Goal: Submit feedback/report problem

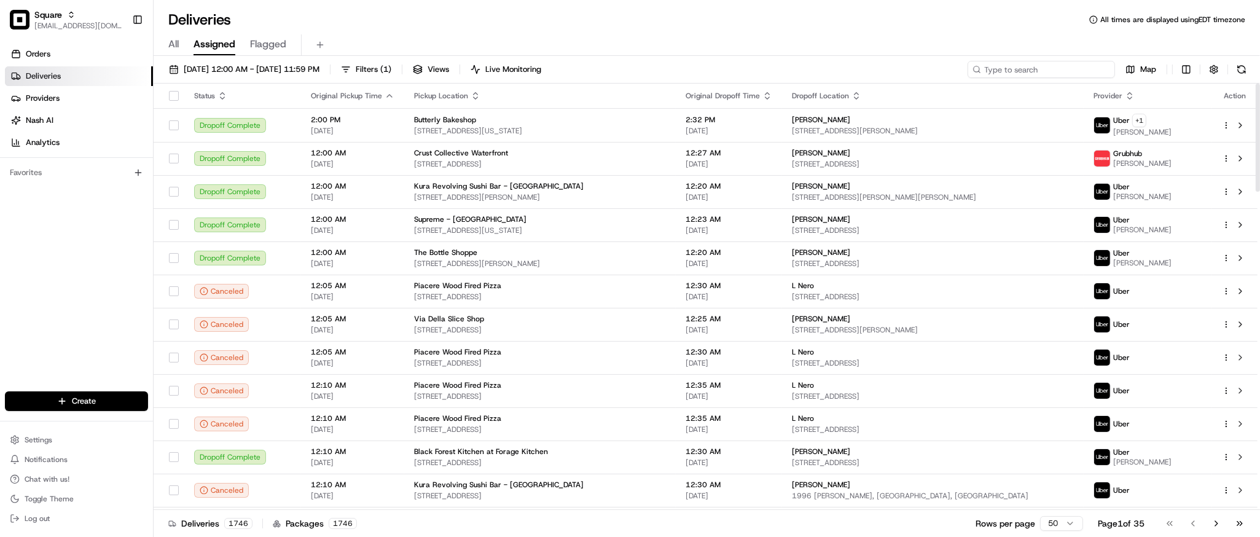
click at [1043, 68] on input at bounding box center [1040, 69] width 147 height 17
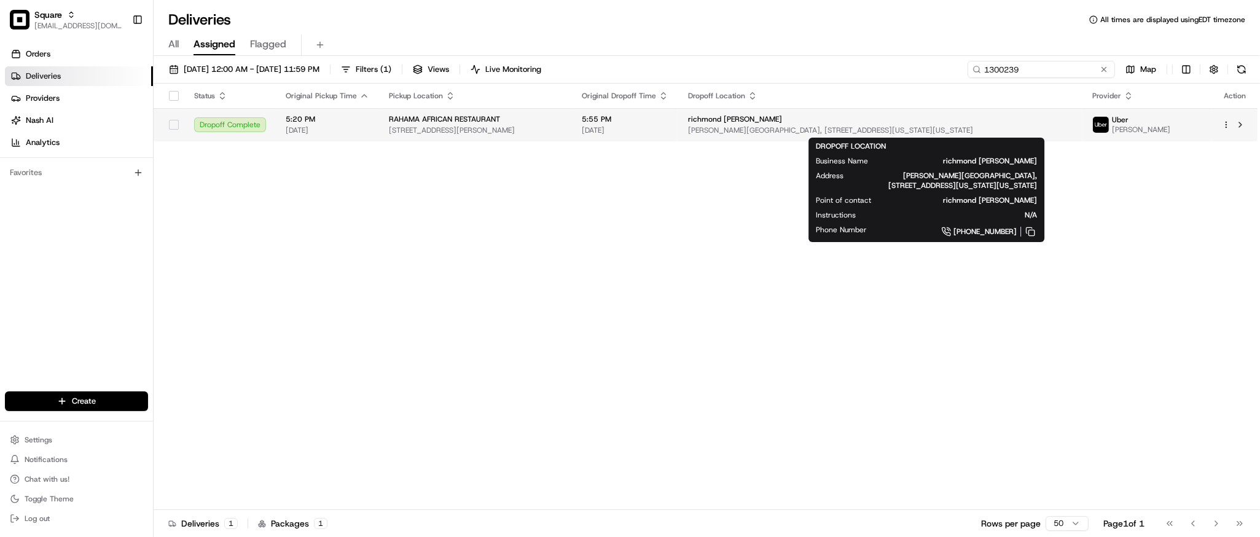
type input "1300239"
click at [779, 123] on span "richmond [PERSON_NAME]" at bounding box center [735, 119] width 94 height 10
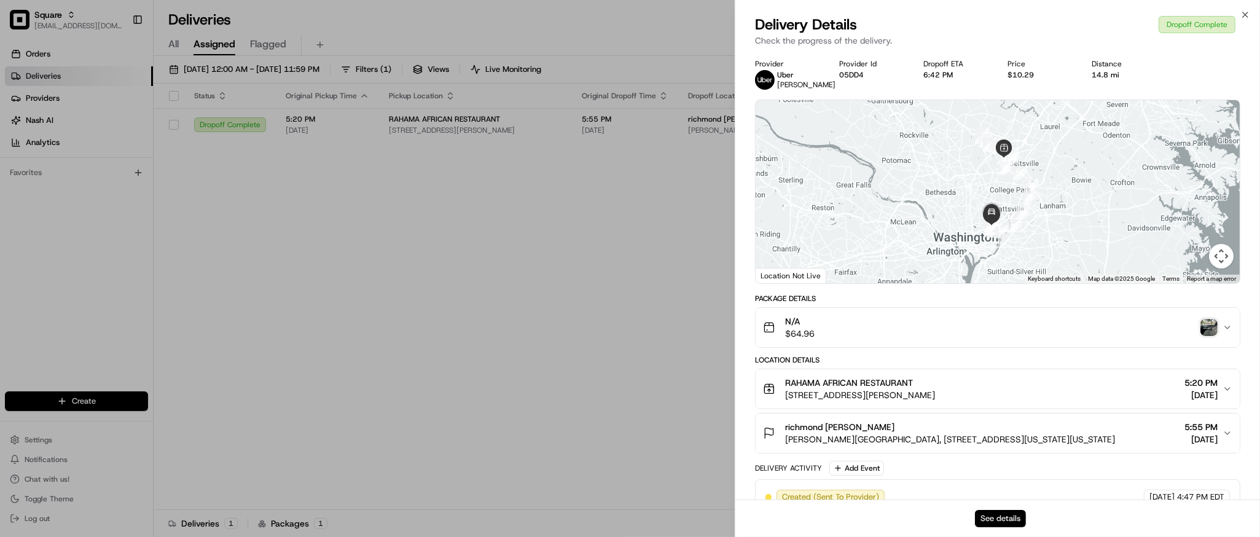
click at [1004, 517] on button "See details" at bounding box center [1000, 518] width 51 height 17
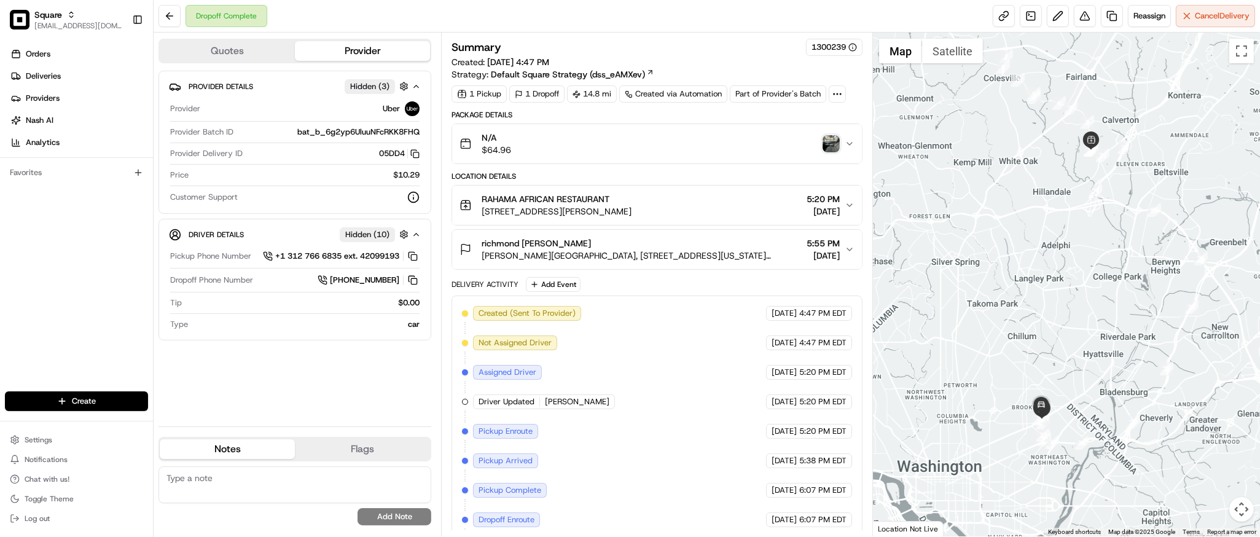
click at [831, 142] on img "button" at bounding box center [830, 143] width 17 height 17
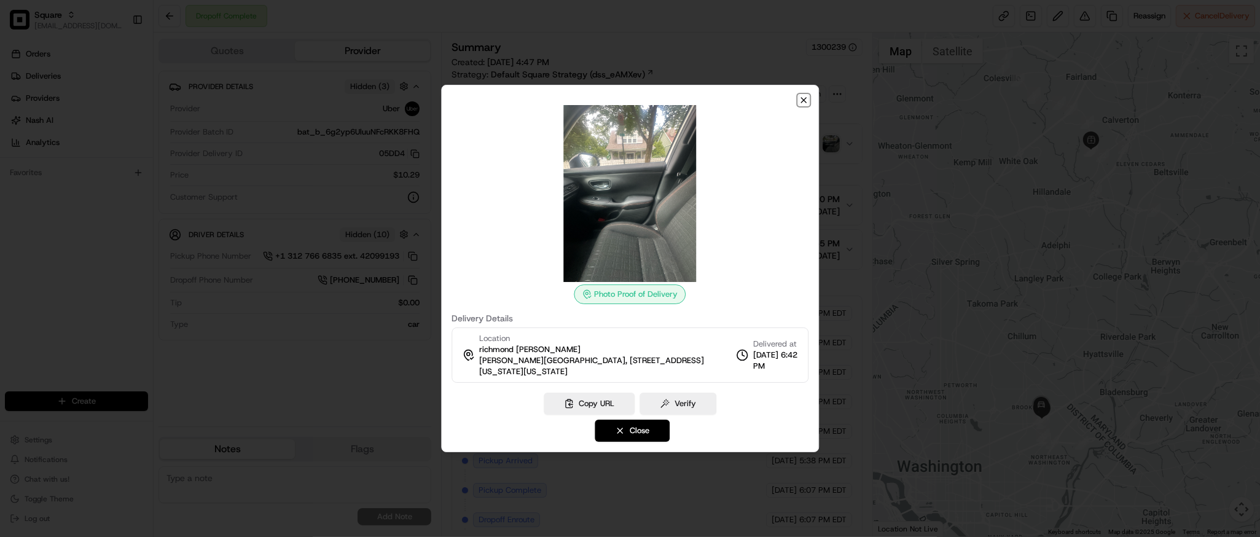
click at [807, 98] on icon "button" at bounding box center [803, 100] width 10 height 10
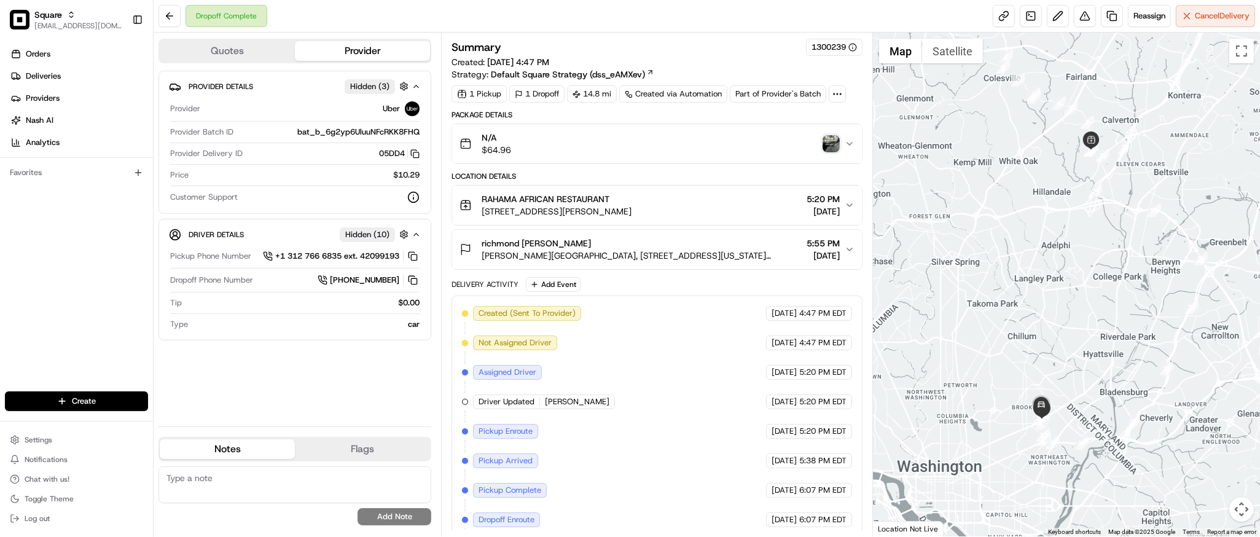
click at [1106, 341] on div at bounding box center [1066, 285] width 387 height 504
click at [309, 491] on textarea at bounding box center [294, 484] width 273 height 37
paste textarea "Caller Information: Customer Reason for Call: Customer received the order but t…"
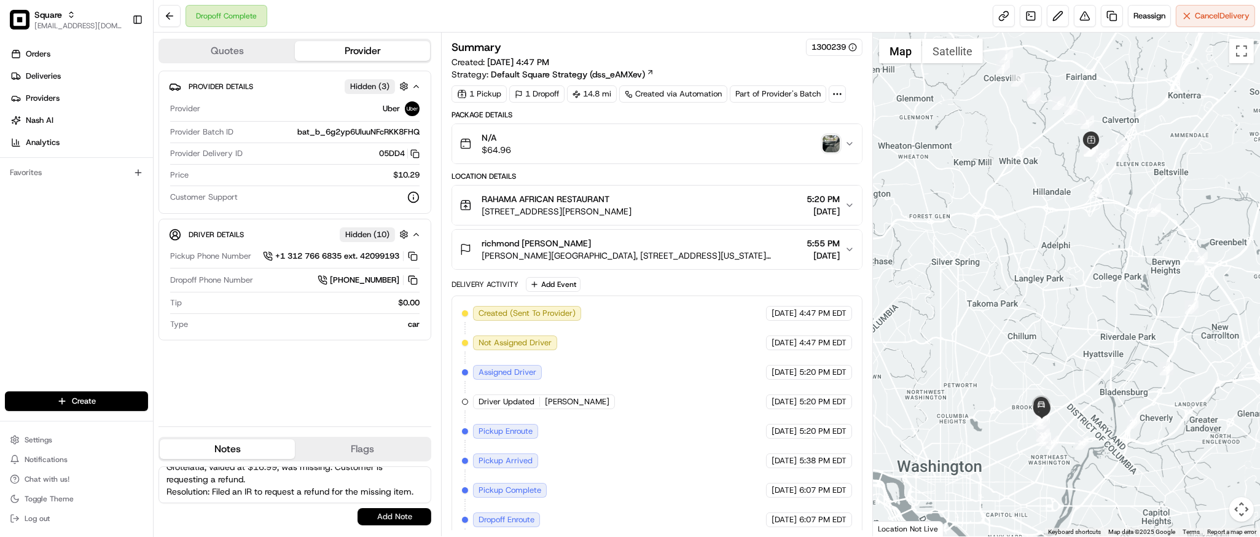
type textarea "Caller Information: Customer Reason for Call: Customer received the order but t…"
click at [379, 520] on button "Add Note" at bounding box center [394, 516] width 74 height 17
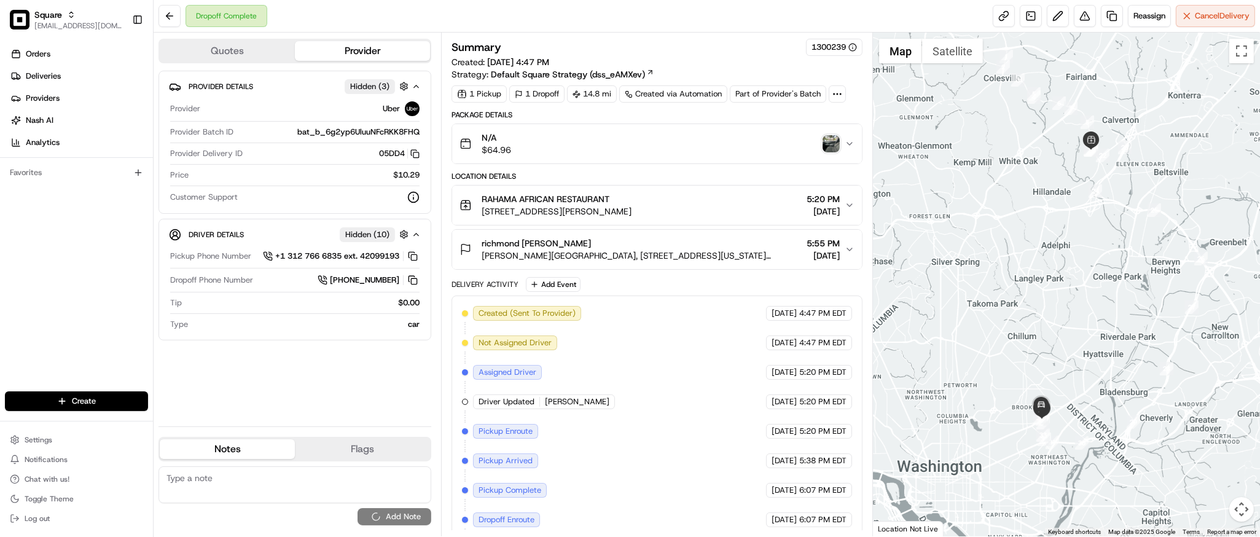
scroll to position [0, 0]
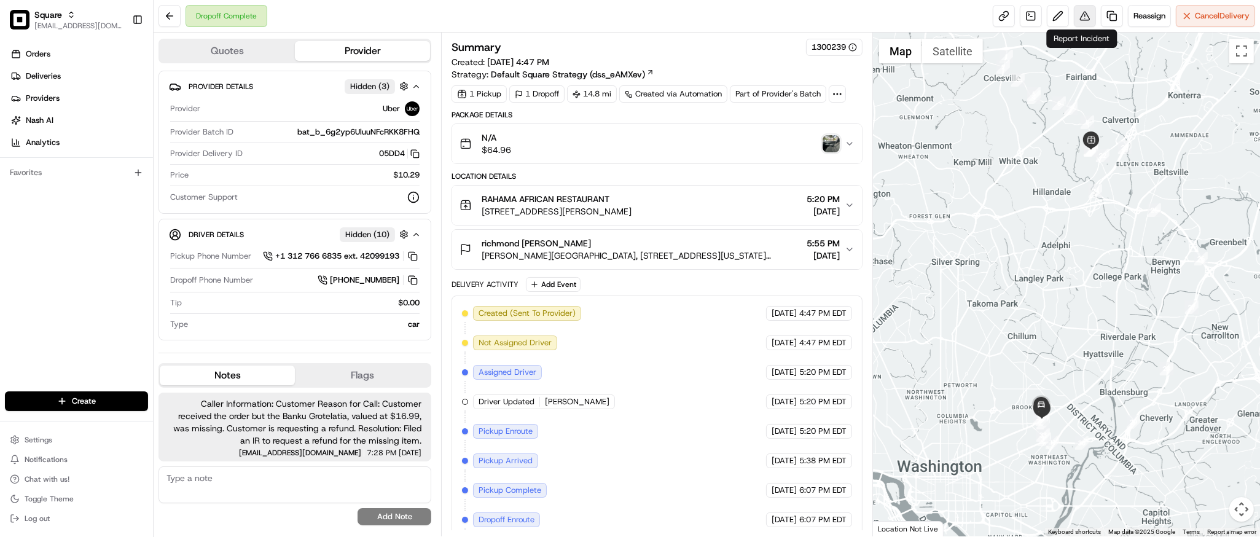
click at [1084, 17] on button at bounding box center [1085, 16] width 22 height 22
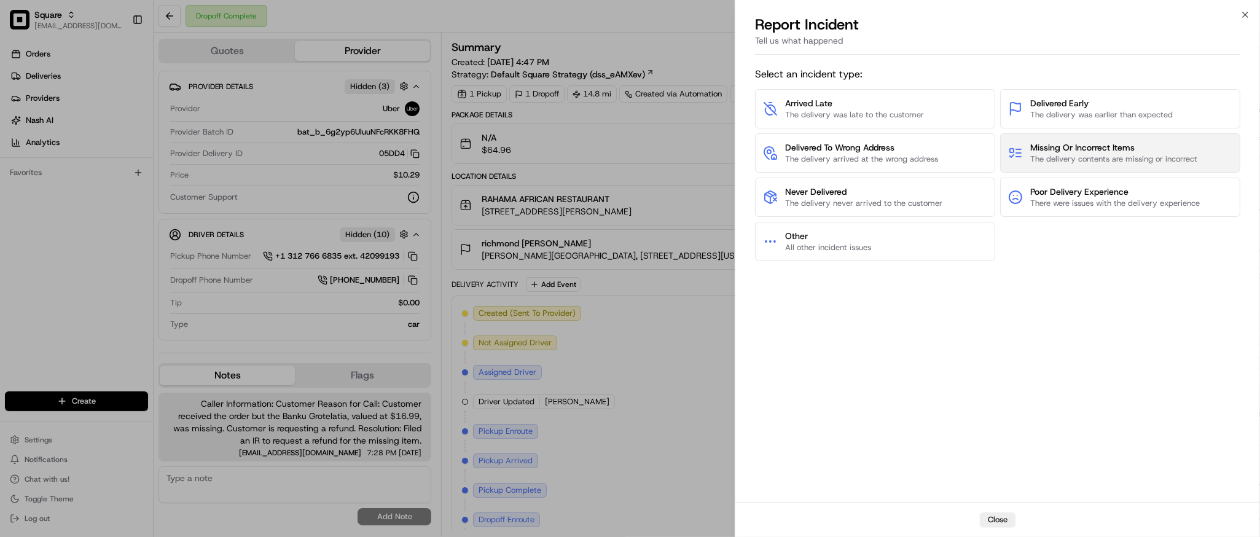
click at [1067, 158] on span "The delivery contents are missing or incorrect" at bounding box center [1113, 159] width 167 height 11
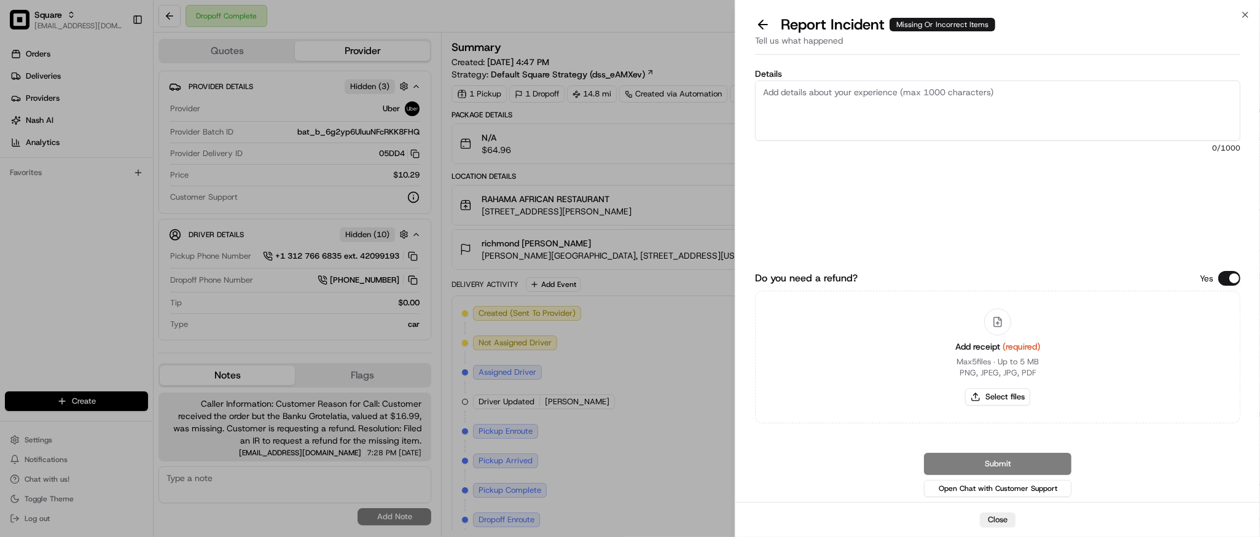
click at [1230, 279] on button "Do you need a refund?" at bounding box center [1229, 278] width 22 height 15
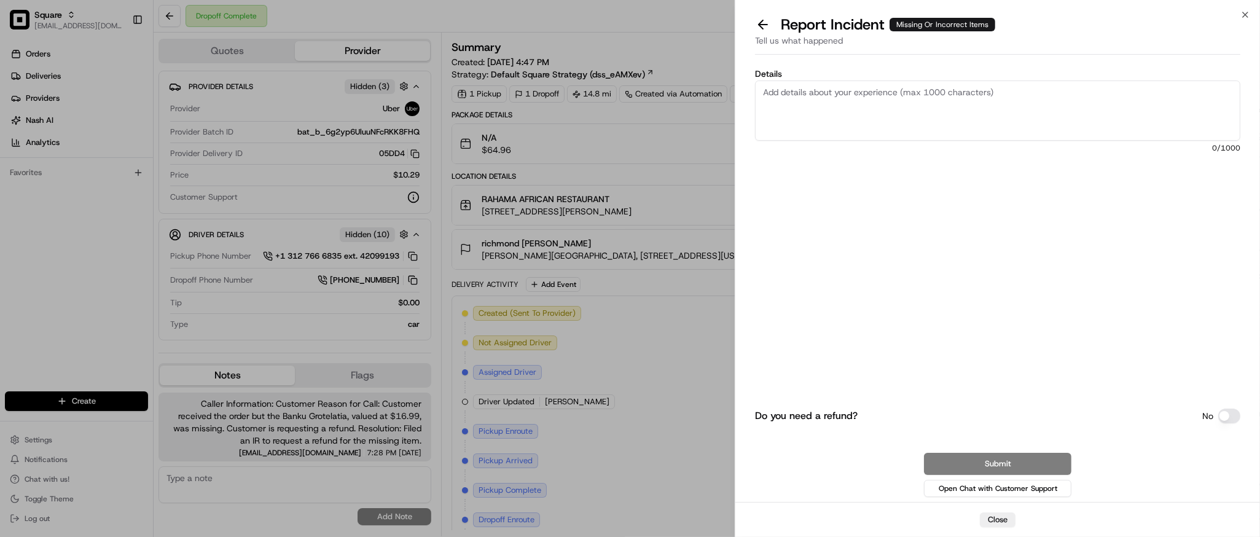
click at [856, 109] on textarea "Details" at bounding box center [997, 110] width 485 height 60
paste textarea "Customer received the order but the Banku Grotelatia, valued at $16.99, was mis…"
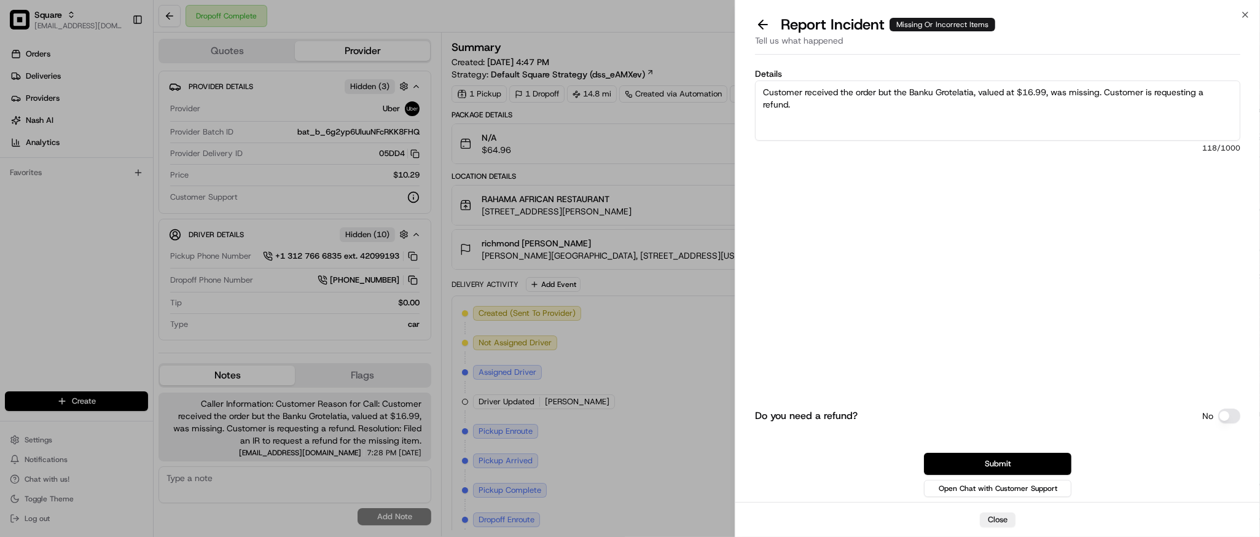
click at [857, 108] on textarea "Customer received the order but the Banku Grotelatia, valued at $16.99, was mis…" at bounding box center [997, 110] width 485 height 60
type textarea "Customer received the order but the Banku Grotelatia, valued at $16.99, was mis…"
click at [992, 461] on button "Submit" at bounding box center [997, 464] width 147 height 22
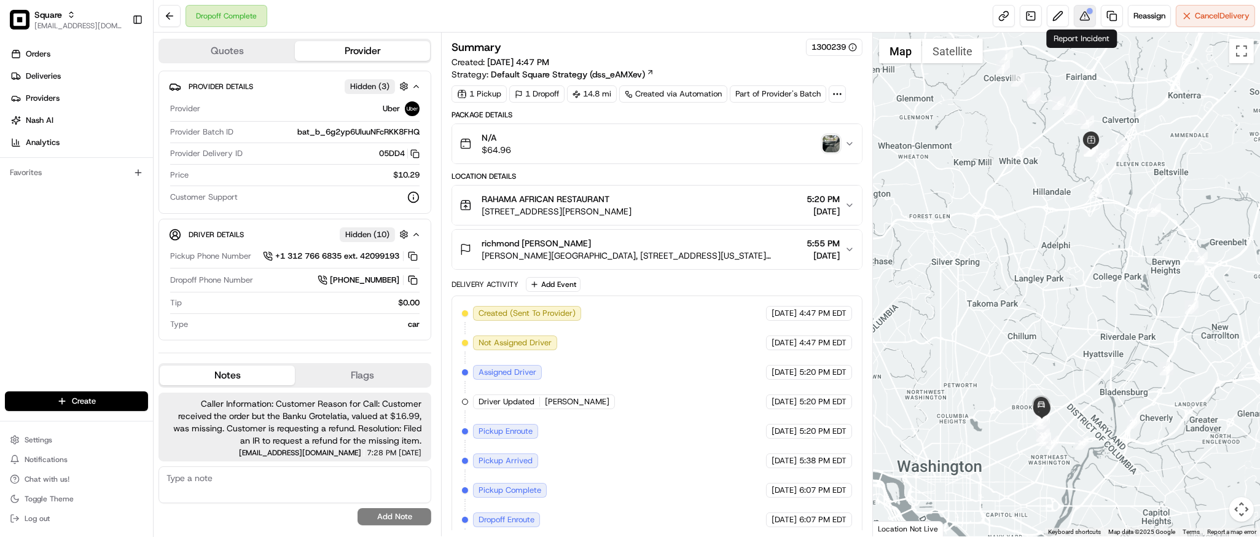
click at [1077, 22] on button at bounding box center [1085, 16] width 22 height 22
